Goal: Task Accomplishment & Management: Manage account settings

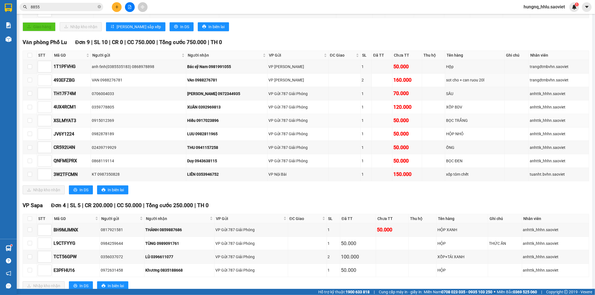
scroll to position [126, 0]
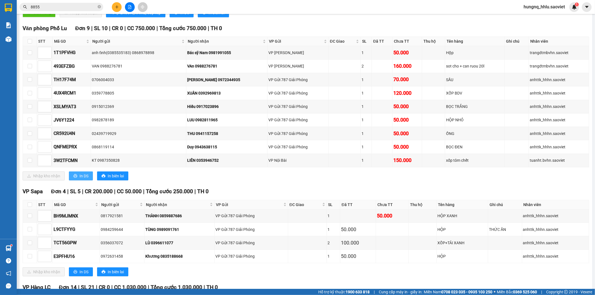
drag, startPoint x: 87, startPoint y: 183, endPoint x: 97, endPoint y: 187, distance: 10.2
click at [87, 179] on span "In DS" at bounding box center [84, 176] width 9 height 6
click at [30, 55] on input "checkbox" at bounding box center [30, 52] width 4 height 4
checkbox input "true"
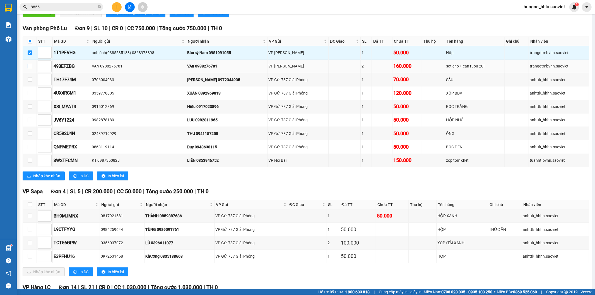
drag, startPoint x: 31, startPoint y: 73, endPoint x: 30, endPoint y: 77, distance: 4.9
click at [31, 68] on input "checkbox" at bounding box center [30, 66] width 4 height 4
checkbox input "true"
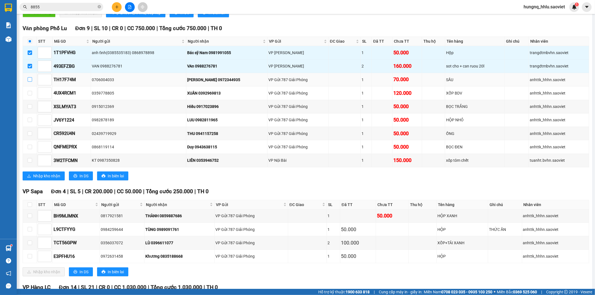
drag, startPoint x: 30, startPoint y: 84, endPoint x: 31, endPoint y: 90, distance: 6.4
click at [30, 82] on input "checkbox" at bounding box center [30, 79] width 4 height 4
checkbox input "true"
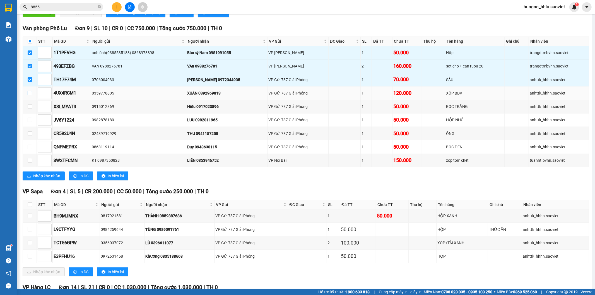
click at [28, 95] on input "checkbox" at bounding box center [30, 93] width 4 height 4
checkbox input "true"
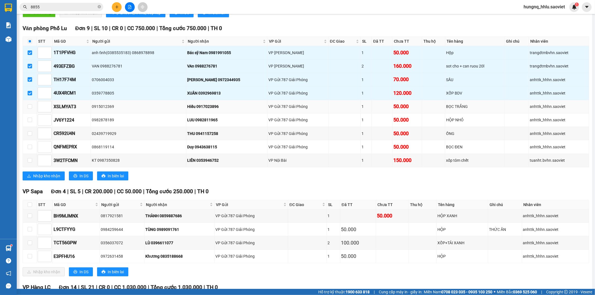
click at [31, 114] on td at bounding box center [30, 106] width 14 height 13
click at [30, 109] on input "checkbox" at bounding box center [30, 106] width 4 height 4
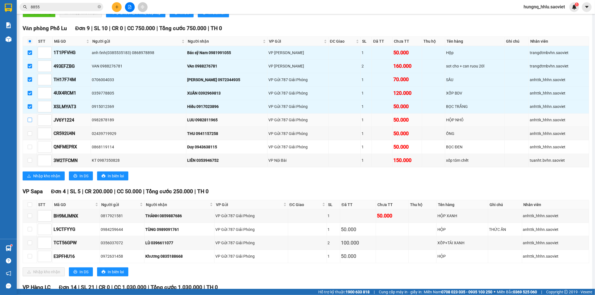
click at [31, 122] on input "checkbox" at bounding box center [30, 120] width 4 height 4
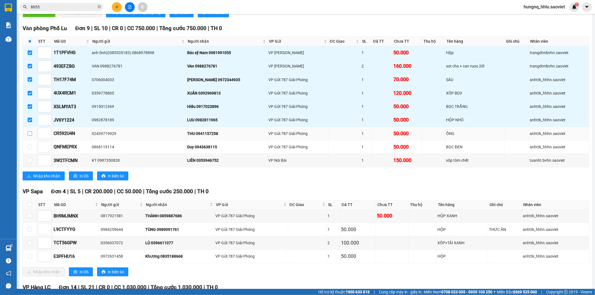
click at [31, 136] on input "checkbox" at bounding box center [30, 133] width 4 height 4
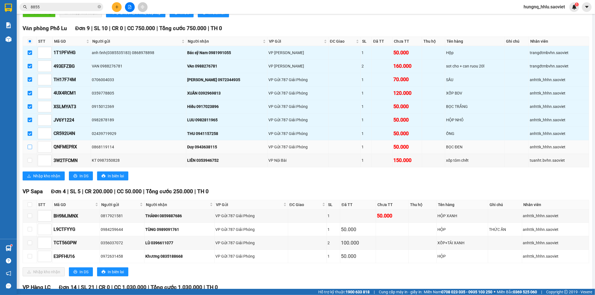
click at [31, 149] on input "checkbox" at bounding box center [30, 147] width 4 height 4
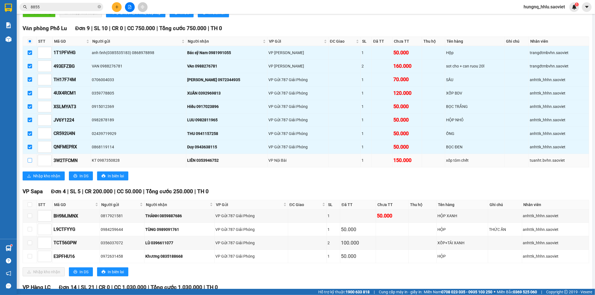
click at [31, 163] on input "checkbox" at bounding box center [30, 160] width 4 height 4
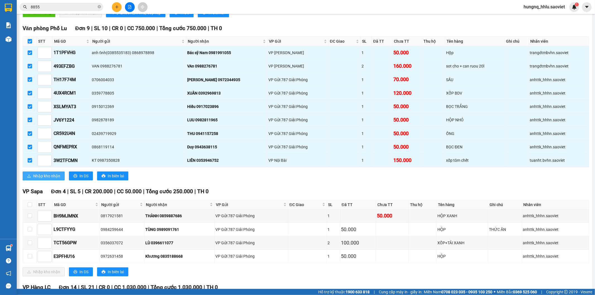
click at [59, 179] on span "Nhập kho nhận" at bounding box center [46, 176] width 27 height 6
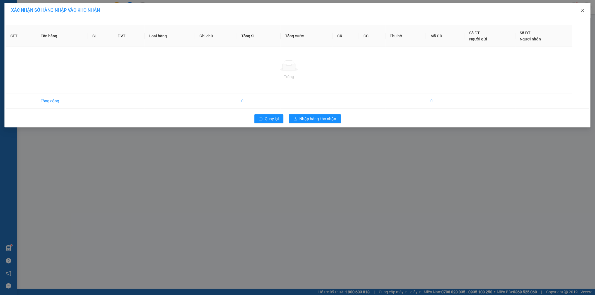
click at [585, 12] on icon "close" at bounding box center [583, 10] width 4 height 4
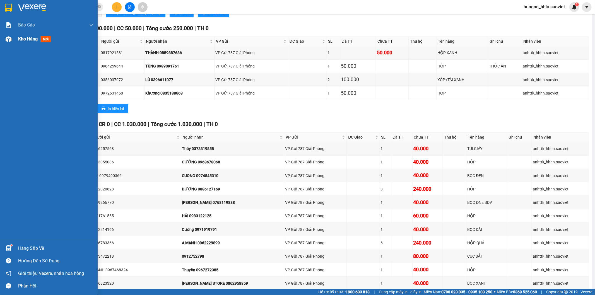
click at [33, 38] on span "Kho hàng" at bounding box center [28, 38] width 20 height 5
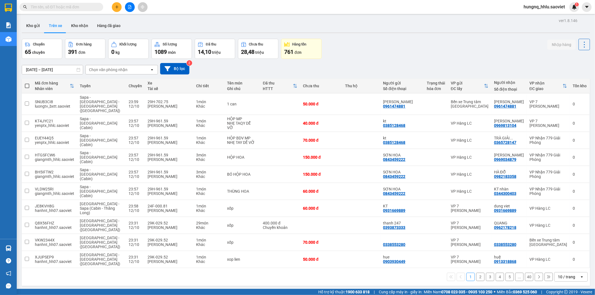
click at [97, 70] on div "Chọn văn phòng nhận" at bounding box center [108, 70] width 38 height 6
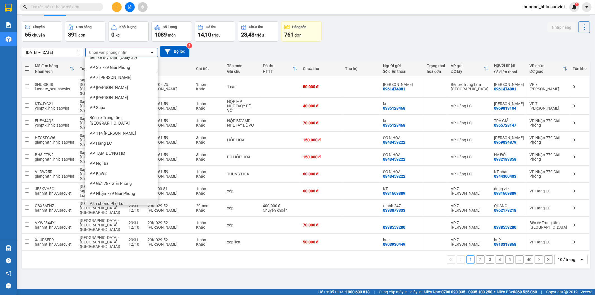
scroll to position [26, 0]
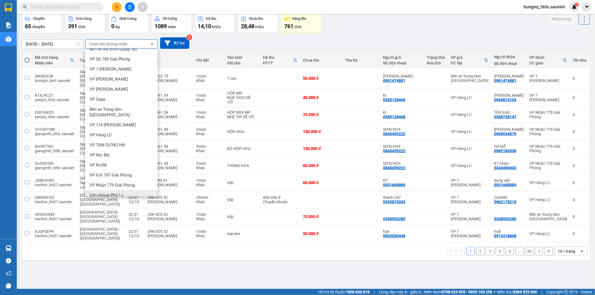
click at [93, 192] on span "Văn phòng Phố Lu" at bounding box center [107, 195] width 34 height 6
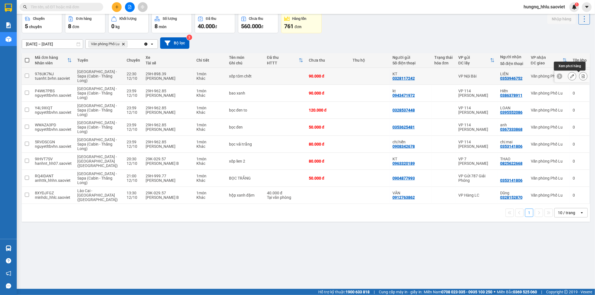
click at [581, 79] on button at bounding box center [583, 76] width 8 height 10
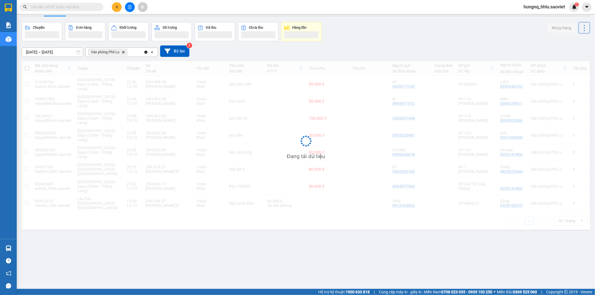
scroll to position [26, 0]
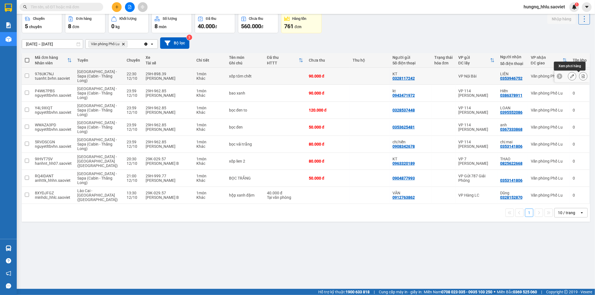
click at [581, 78] on icon at bounding box center [583, 76] width 4 height 4
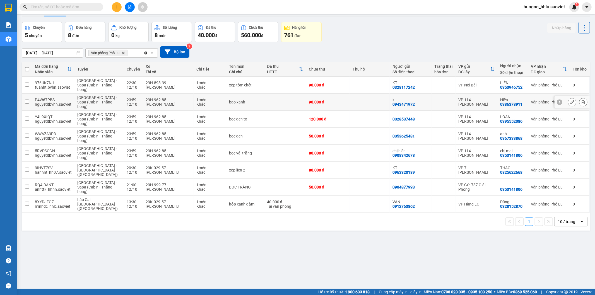
scroll to position [26, 0]
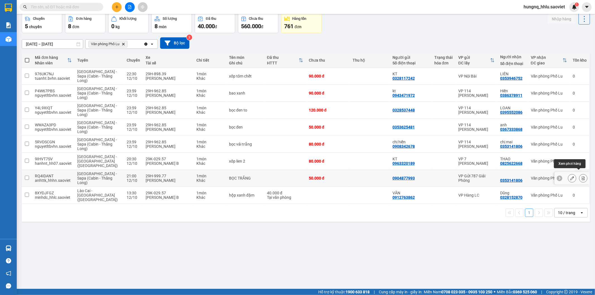
click at [581, 176] on button at bounding box center [583, 179] width 8 height 10
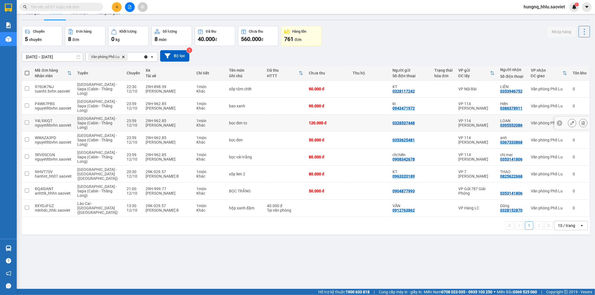
scroll to position [26, 0]
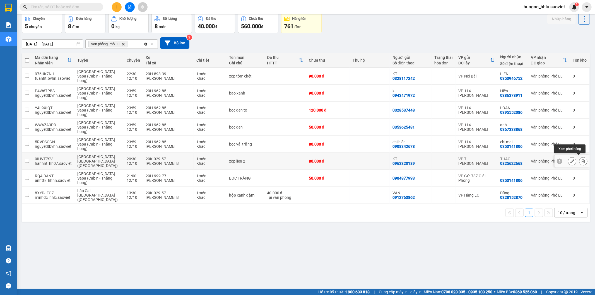
click at [581, 161] on icon at bounding box center [583, 161] width 4 height 4
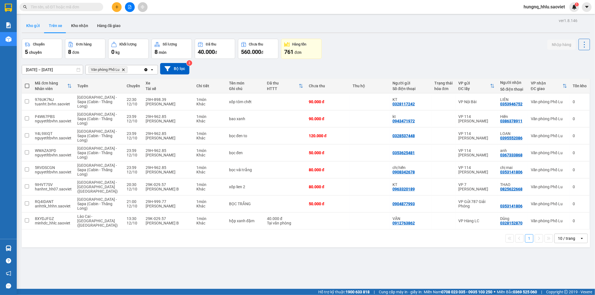
click at [27, 28] on button "Kho gửi" at bounding box center [33, 25] width 23 height 13
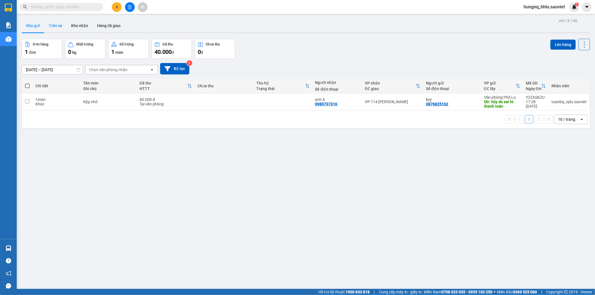
click at [55, 27] on button "Trên xe" at bounding box center [55, 25] width 22 height 13
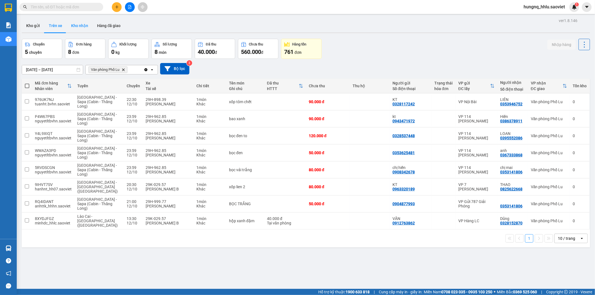
click at [72, 25] on button "Kho nhận" at bounding box center [80, 25] width 26 height 13
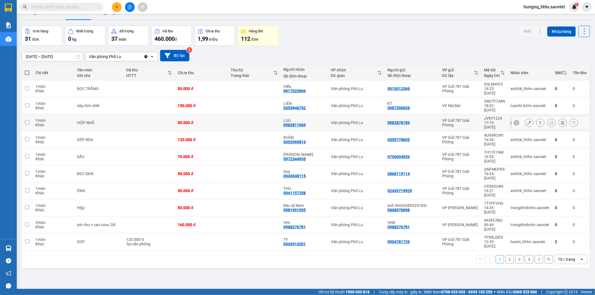
scroll to position [26, 0]
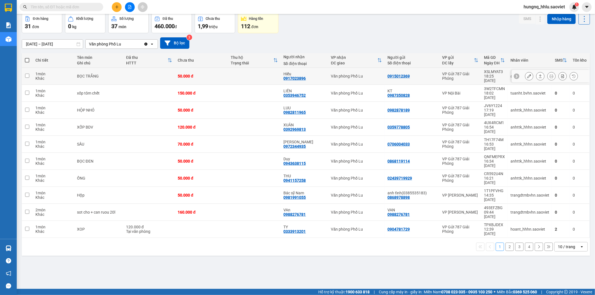
click at [50, 76] on div "Khác" at bounding box center [53, 78] width 36 height 4
checkbox input "true"
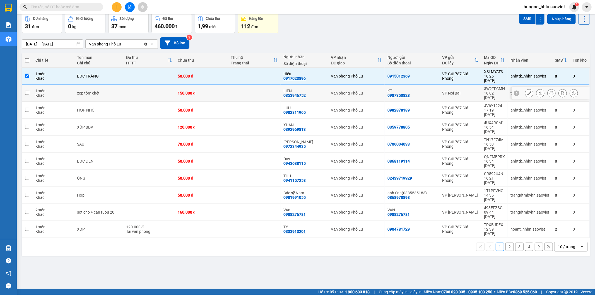
click at [40, 89] on div "1 món" at bounding box center [53, 91] width 36 height 4
checkbox input "true"
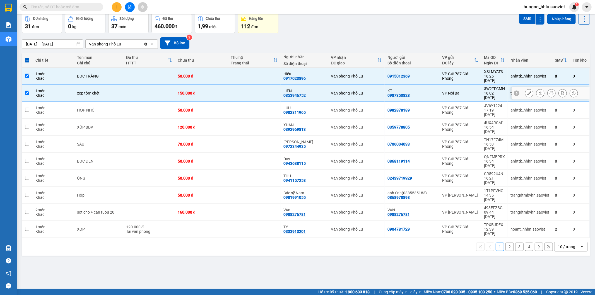
click at [33, 102] on td "1 món Khác" at bounding box center [54, 110] width 42 height 17
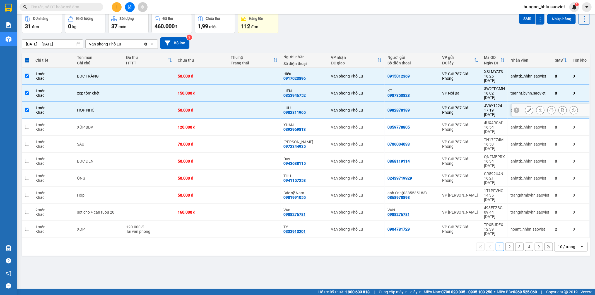
checkbox input "true"
click at [31, 119] on td at bounding box center [27, 127] width 11 height 17
checkbox input "true"
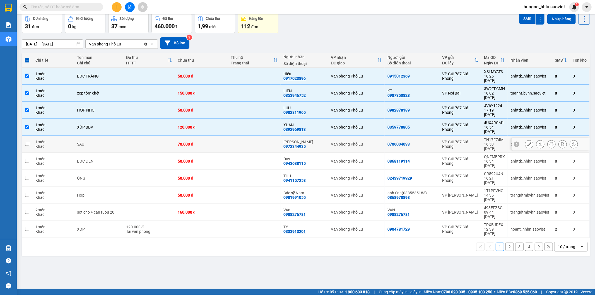
click at [32, 136] on td at bounding box center [27, 144] width 11 height 17
checkbox input "true"
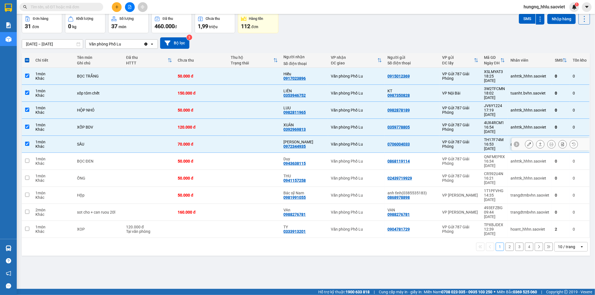
click at [32, 153] on td at bounding box center [27, 161] width 11 height 17
checkbox input "true"
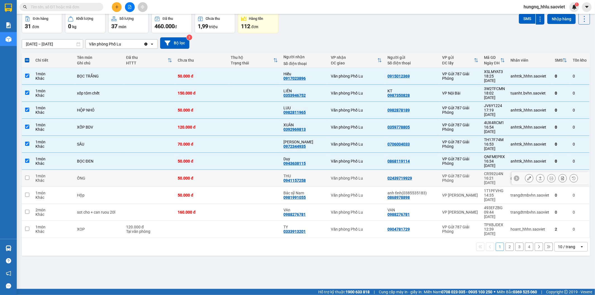
click at [35, 170] on td "1 món Khác" at bounding box center [54, 178] width 42 height 17
checkbox input "true"
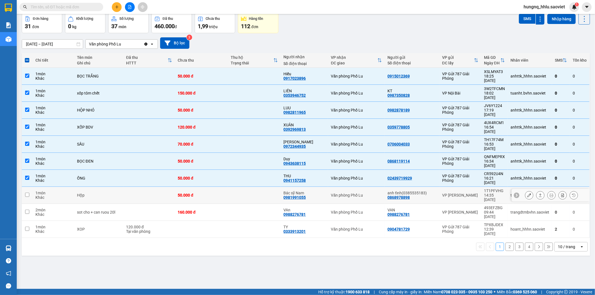
click at [37, 191] on div "1 món" at bounding box center [53, 193] width 36 height 4
checkbox input "true"
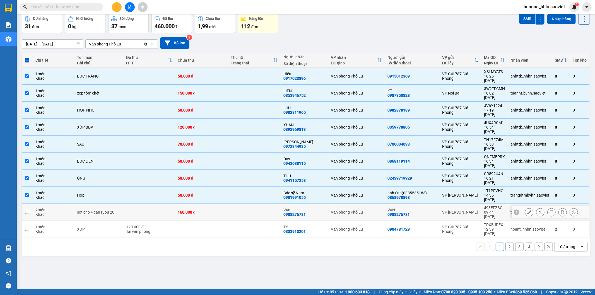
drag, startPoint x: 37, startPoint y: 171, endPoint x: 48, endPoint y: 167, distance: 12.1
click at [37, 208] on div "2 món" at bounding box center [53, 210] width 36 height 4
checkbox input "true"
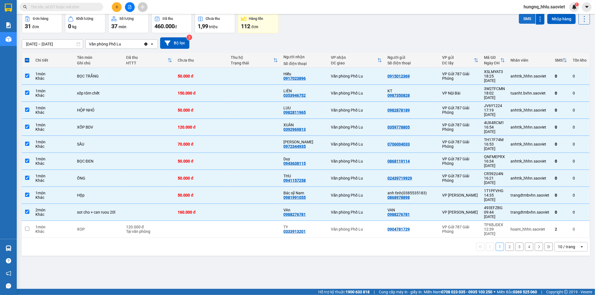
click at [519, 21] on button "SMS" at bounding box center [527, 19] width 17 height 10
click at [584, 11] on icon "Close" at bounding box center [584, 11] width 4 height 4
click at [519, 20] on button "SMS" at bounding box center [527, 19] width 17 height 10
